Goal: Information Seeking & Learning: Learn about a topic

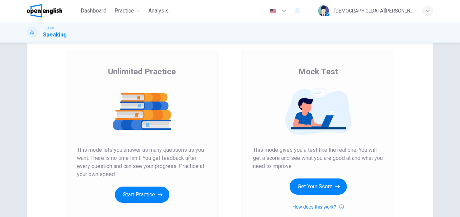
scroll to position [34, 0]
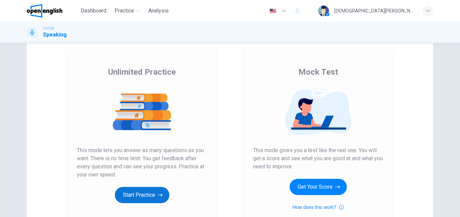
click at [148, 191] on button "Start Practice" at bounding box center [142, 195] width 54 height 16
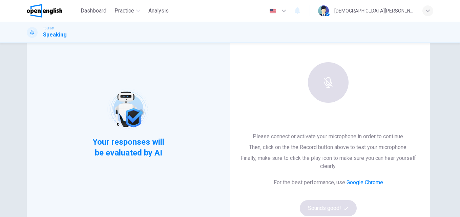
click at [329, 208] on div "Please connect or activate your microphone in order to continue. Then, click on…" at bounding box center [327, 175] width 181 height 84
click at [146, 146] on span "Your responses will be evaluated by AI" at bounding box center [128, 148] width 82 height 22
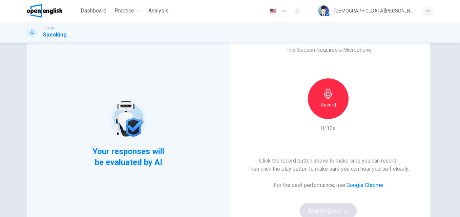
scroll to position [0, 0]
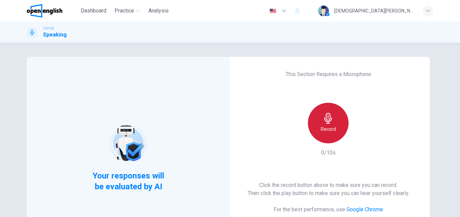
click at [328, 122] on icon "button" at bounding box center [328, 118] width 8 height 11
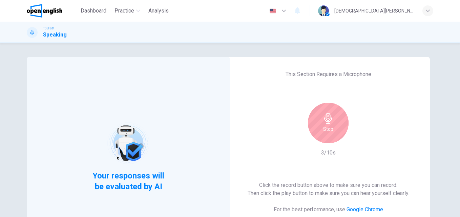
click at [330, 130] on h6 "Stop" at bounding box center [328, 129] width 10 height 8
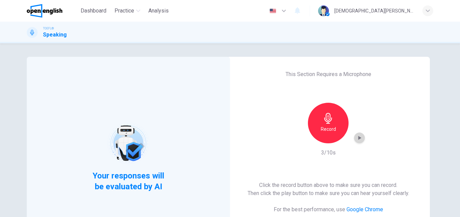
click at [358, 140] on icon "button" at bounding box center [359, 138] width 7 height 7
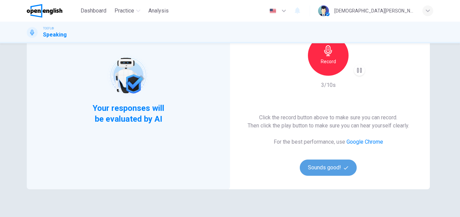
click at [328, 167] on button "Sounds good!" at bounding box center [328, 168] width 57 height 16
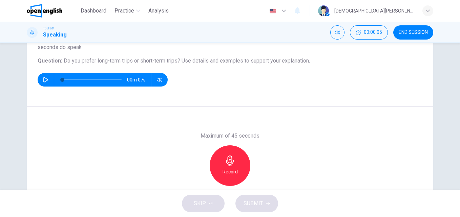
click at [41, 80] on button "button" at bounding box center [45, 80] width 11 height 14
click at [43, 80] on icon "button" at bounding box center [45, 79] width 5 height 5
click at [43, 81] on icon "button" at bounding box center [45, 79] width 5 height 5
click at [43, 80] on icon "button" at bounding box center [45, 79] width 5 height 5
click at [225, 157] on icon "button" at bounding box center [229, 161] width 11 height 11
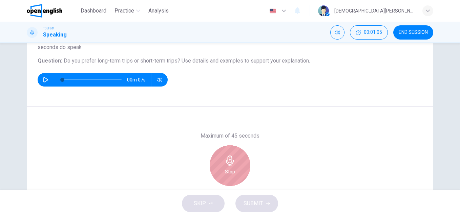
click at [227, 156] on icon "button" at bounding box center [230, 161] width 8 height 11
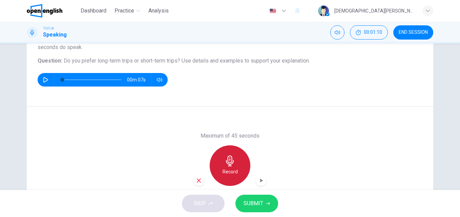
click at [231, 163] on icon "button" at bounding box center [230, 161] width 8 height 11
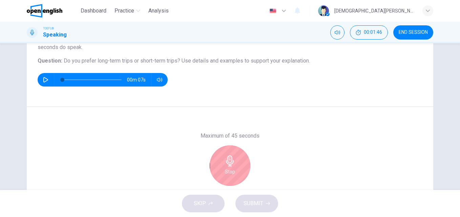
click at [221, 168] on div "Stop" at bounding box center [230, 166] width 41 height 41
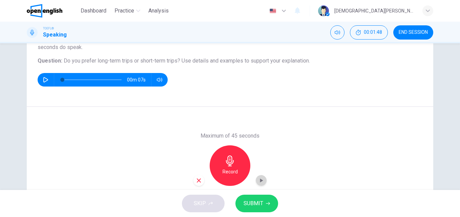
click at [260, 183] on icon "button" at bounding box center [261, 180] width 7 height 7
click at [193, 180] on div "button" at bounding box center [198, 180] width 11 height 11
click at [43, 81] on icon "button" at bounding box center [45, 79] width 5 height 5
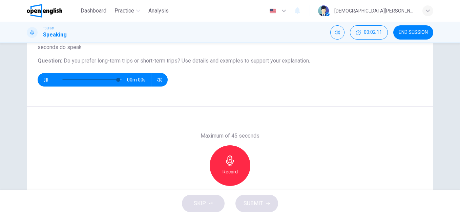
type input "*"
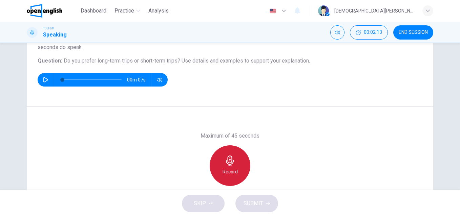
click at [229, 160] on icon "button" at bounding box center [229, 161] width 11 height 11
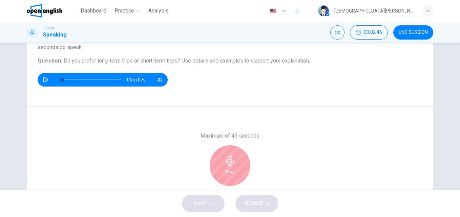
click at [232, 157] on icon "button" at bounding box center [229, 161] width 11 height 11
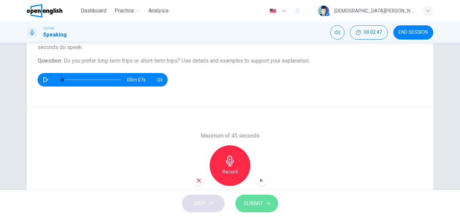
click at [261, 199] on button "SUBMIT" at bounding box center [256, 204] width 43 height 18
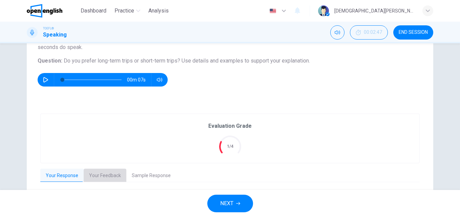
click at [101, 178] on button "Your Feedback" at bounding box center [105, 176] width 43 height 14
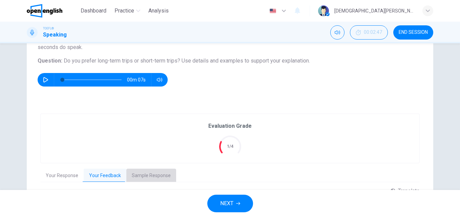
click at [149, 176] on button "Sample Response" at bounding box center [151, 176] width 50 height 14
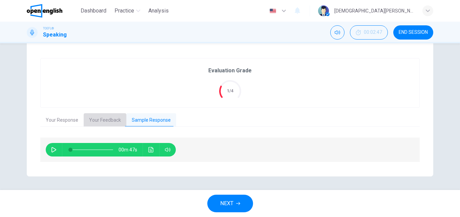
click at [105, 123] on button "Your Feedback" at bounding box center [105, 120] width 43 height 14
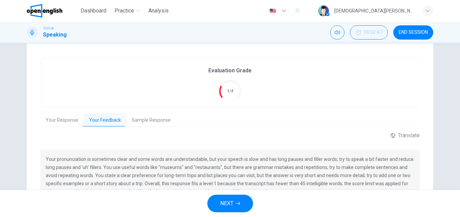
click at [54, 120] on button "Your Response" at bounding box center [61, 120] width 43 height 14
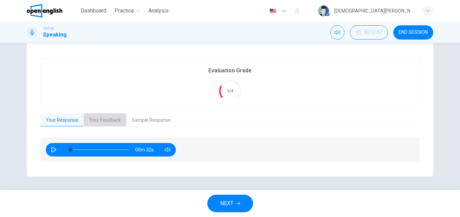
click at [105, 120] on button "Your Feedback" at bounding box center [105, 120] width 43 height 14
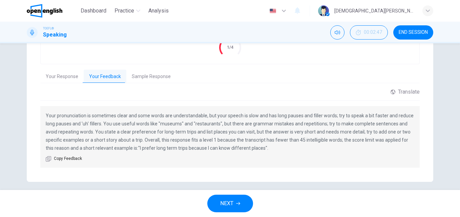
scroll to position [172, 0]
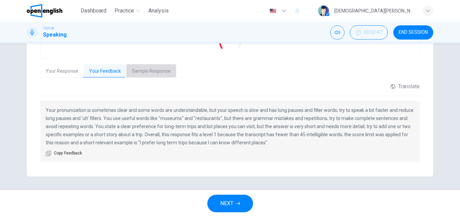
click at [155, 73] on button "Sample Response" at bounding box center [151, 71] width 50 height 14
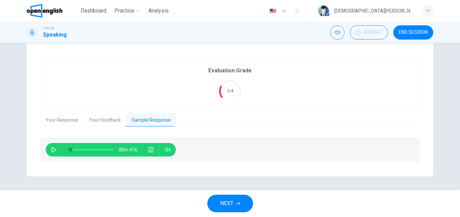
scroll to position [123, 0]
click at [48, 149] on button "button" at bounding box center [53, 150] width 11 height 14
click at [53, 151] on icon "button" at bounding box center [53, 149] width 5 height 5
click at [148, 148] on icon "Click to see the audio transcription" at bounding box center [150, 149] width 5 height 5
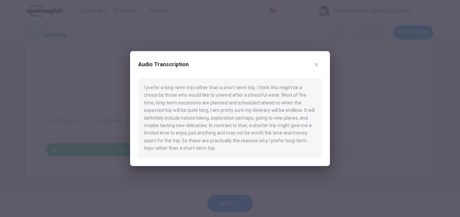
type input "*"
click at [317, 64] on icon "button" at bounding box center [316, 65] width 4 height 4
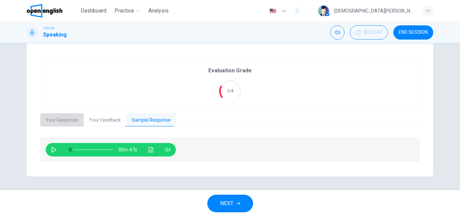
click at [54, 119] on button "Your Response" at bounding box center [61, 120] width 43 height 14
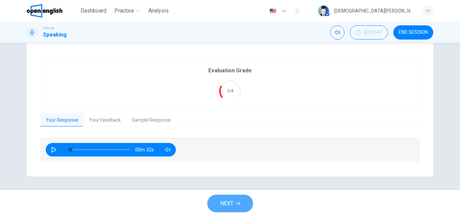
click at [228, 198] on button "NEXT" at bounding box center [230, 204] width 46 height 18
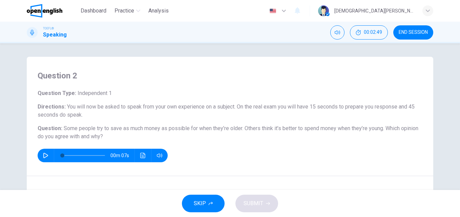
click at [43, 155] on icon "button" at bounding box center [45, 155] width 5 height 5
click at [44, 156] on icon "button" at bounding box center [45, 155] width 5 height 5
type input "*"
click at [238, 146] on div "Question Type : Independent 1 Directions : You will now be asked to speak from …" at bounding box center [230, 125] width 385 height 73
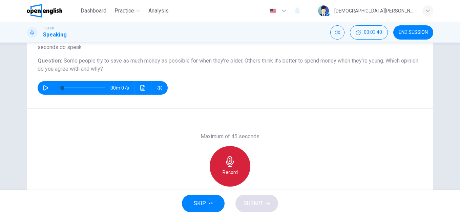
click at [230, 167] on icon "button" at bounding box center [230, 161] width 8 height 11
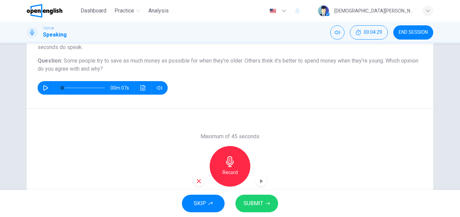
click at [255, 205] on span "SUBMIT" at bounding box center [253, 203] width 20 height 9
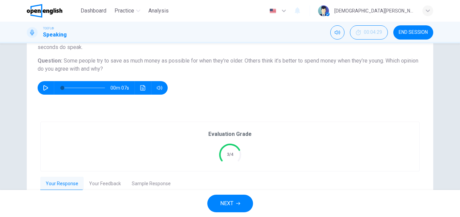
click at [54, 184] on button "Your Response" at bounding box center [61, 184] width 43 height 14
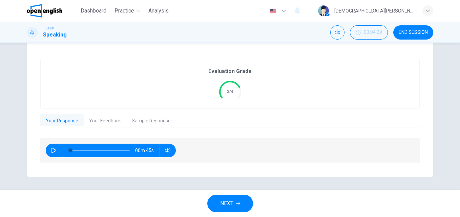
scroll to position [131, 0]
click at [49, 149] on button "button" at bounding box center [53, 150] width 11 height 14
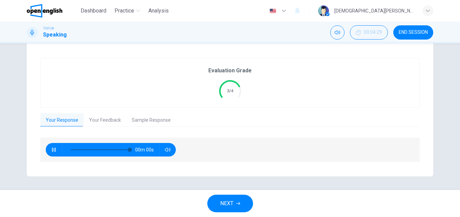
type input "*"
click at [113, 121] on button "Your Feedback" at bounding box center [105, 120] width 43 height 14
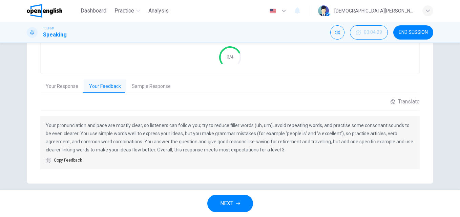
scroll to position [172, 0]
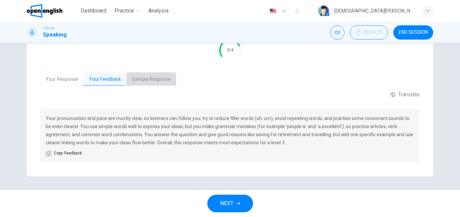
click at [149, 80] on button "Sample Response" at bounding box center [151, 79] width 50 height 14
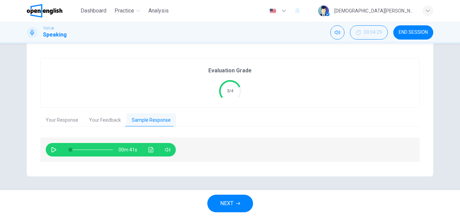
scroll to position [131, 0]
click at [51, 147] on button "button" at bounding box center [53, 150] width 11 height 14
type input "*"
click at [239, 205] on button "NEXT" at bounding box center [230, 204] width 46 height 18
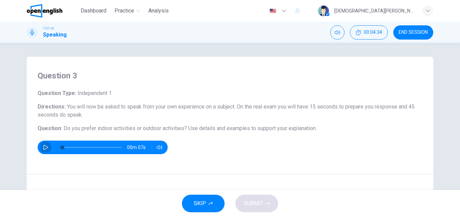
click at [44, 147] on icon "button" at bounding box center [45, 147] width 5 height 5
type input "*"
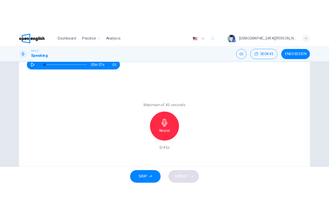
scroll to position [115, 0]
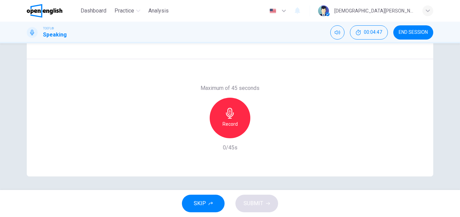
click at [230, 113] on icon "button" at bounding box center [230, 113] width 8 height 11
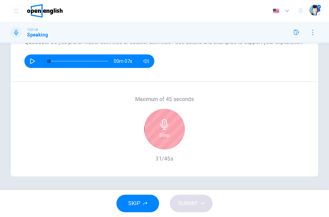
scroll to position [94, 0]
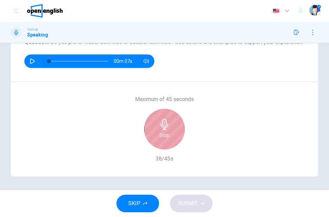
click at [174, 132] on div "Stop" at bounding box center [164, 129] width 41 height 41
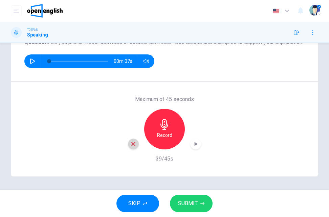
click at [136, 146] on div "button" at bounding box center [133, 144] width 11 height 11
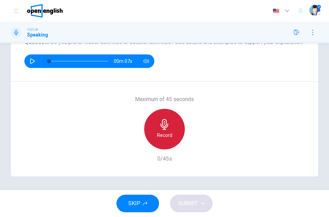
drag, startPoint x: 166, startPoint y: 127, endPoint x: 175, endPoint y: 132, distance: 10.0
click at [166, 128] on icon "button" at bounding box center [164, 124] width 11 height 11
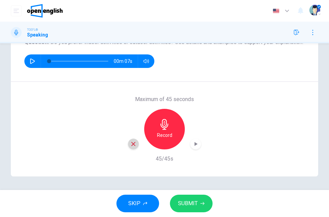
click at [130, 141] on icon "button" at bounding box center [133, 144] width 6 height 6
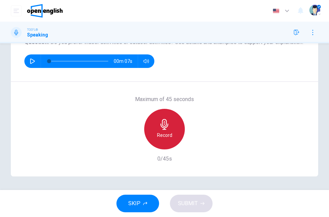
click at [162, 125] on icon "button" at bounding box center [164, 124] width 8 height 11
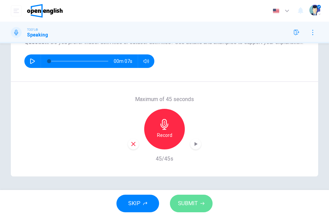
click at [186, 208] on span "SUBMIT" at bounding box center [188, 203] width 20 height 9
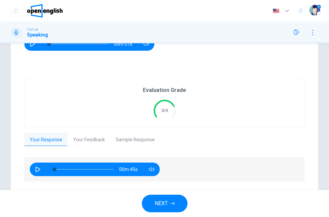
scroll to position [128, 0]
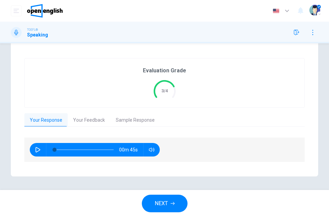
click at [40, 150] on button "button" at bounding box center [37, 150] width 11 height 14
type input "*"
click at [89, 122] on button "Your Feedback" at bounding box center [89, 120] width 43 height 14
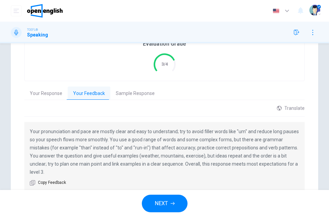
scroll to position [188, 0]
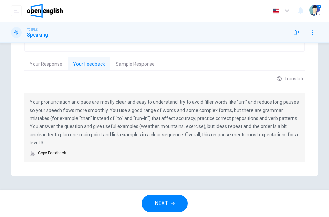
click at [143, 65] on button "Sample Response" at bounding box center [135, 64] width 50 height 14
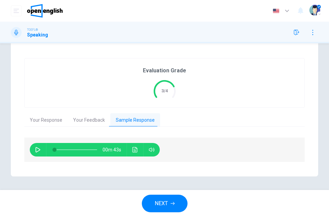
scroll to position [131, 0]
click at [36, 150] on icon "button" at bounding box center [37, 149] width 5 height 5
type input "*"
click at [153, 201] on button "NEXT" at bounding box center [165, 204] width 46 height 18
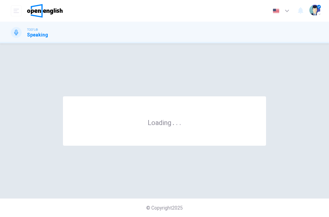
scroll to position [0, 0]
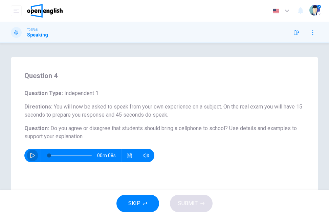
click at [31, 155] on icon "button" at bounding box center [32, 155] width 5 height 5
type input "*"
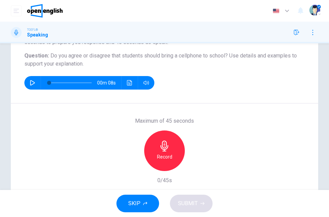
scroll to position [94, 0]
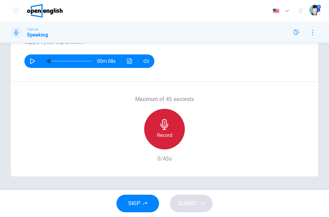
click at [165, 133] on h6 "Record" at bounding box center [164, 135] width 15 height 8
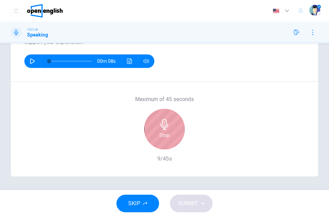
click at [162, 136] on h6 "Stop" at bounding box center [164, 135] width 10 height 8
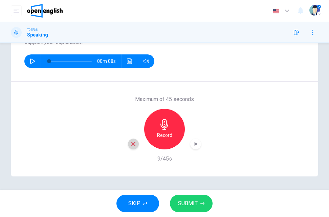
click at [130, 145] on icon "button" at bounding box center [133, 144] width 6 height 6
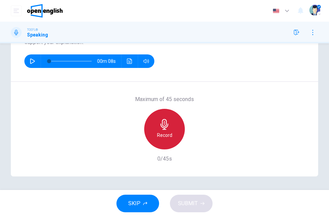
click at [166, 134] on h6 "Record" at bounding box center [164, 135] width 15 height 8
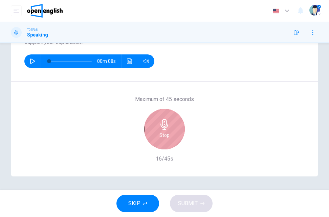
click at [158, 140] on div "Stop" at bounding box center [164, 129] width 41 height 41
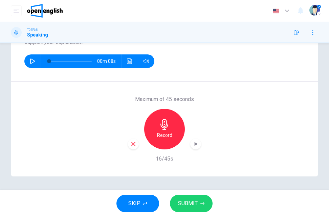
click at [131, 145] on icon "button" at bounding box center [133, 144] width 6 height 6
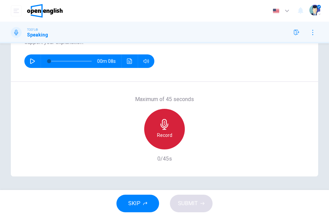
click at [163, 141] on div "Record" at bounding box center [164, 129] width 41 height 41
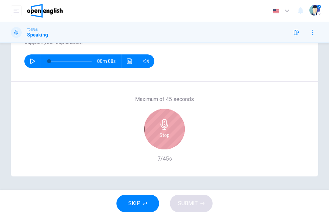
click at [163, 140] on div "Stop" at bounding box center [164, 129] width 41 height 41
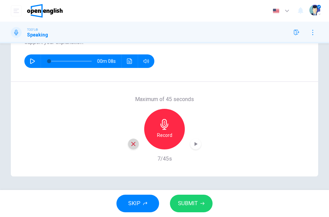
drag, startPoint x: 130, startPoint y: 144, endPoint x: 133, endPoint y: 145, distance: 4.0
click at [130, 144] on icon "button" at bounding box center [133, 144] width 6 height 6
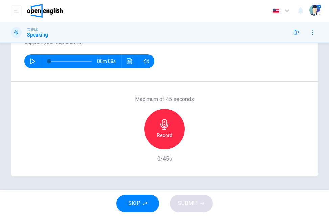
click at [165, 137] on h6 "Record" at bounding box center [164, 135] width 15 height 8
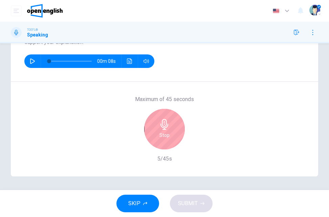
click at [165, 137] on h6 "Stop" at bounding box center [164, 135] width 10 height 8
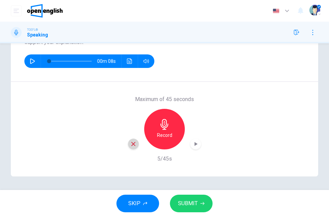
click at [134, 143] on icon "button" at bounding box center [133, 144] width 6 height 6
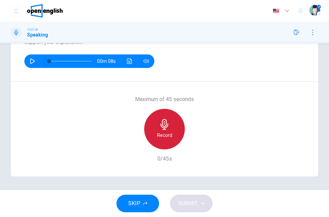
click at [170, 139] on h6 "Record" at bounding box center [164, 135] width 15 height 8
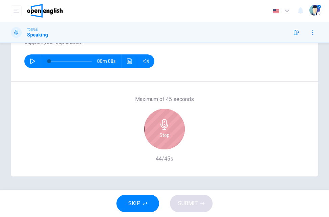
click at [170, 138] on div "Stop" at bounding box center [164, 129] width 41 height 41
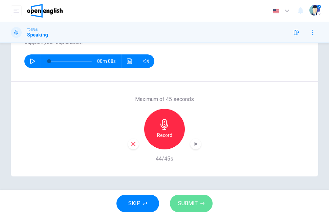
click at [192, 205] on span "SUBMIT" at bounding box center [188, 203] width 20 height 9
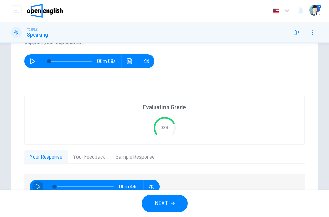
click at [38, 185] on icon "button" at bounding box center [37, 186] width 5 height 5
type input "*"
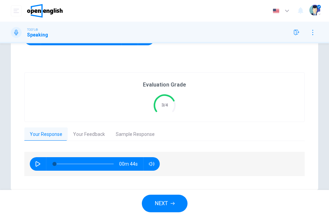
scroll to position [131, 0]
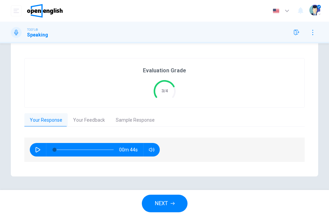
click at [145, 119] on button "Sample Response" at bounding box center [135, 120] width 50 height 14
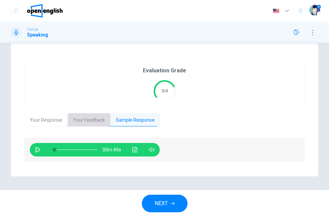
click at [99, 120] on button "Your Feedback" at bounding box center [89, 120] width 43 height 14
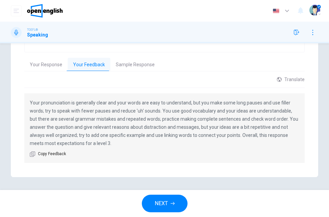
scroll to position [188, 0]
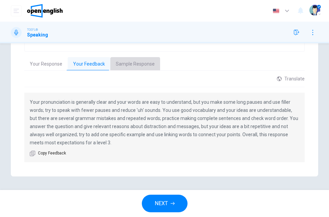
click at [134, 65] on button "Sample Response" at bounding box center [135, 64] width 50 height 14
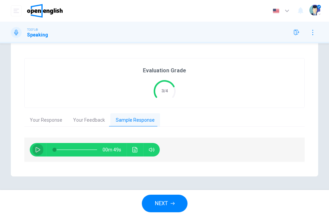
click at [34, 151] on button "button" at bounding box center [37, 150] width 11 height 14
type input "*"
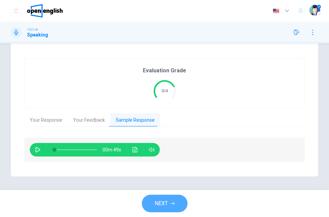
click at [175, 203] on button "NEXT" at bounding box center [165, 204] width 46 height 18
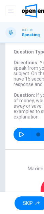
scroll to position [0, 0]
